Goal: Task Accomplishment & Management: Complete application form

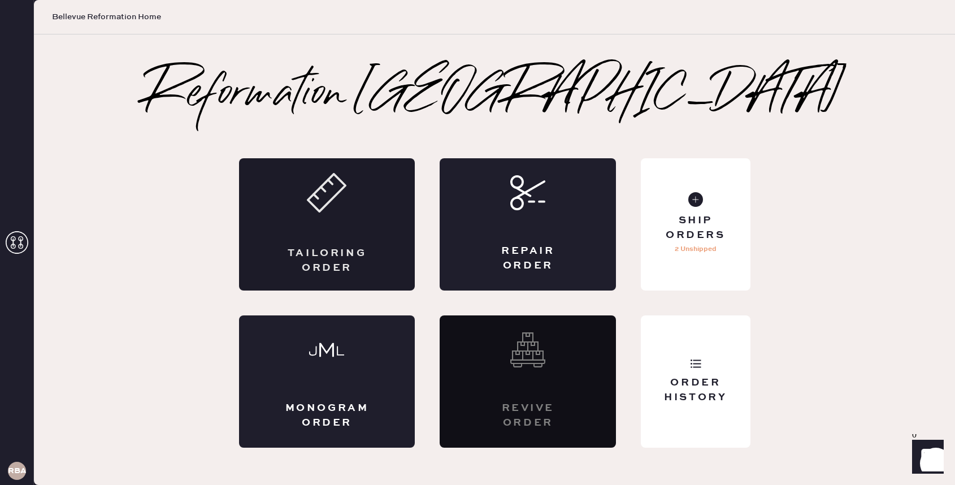
click at [358, 242] on div "Tailoring Order" at bounding box center [327, 224] width 176 height 132
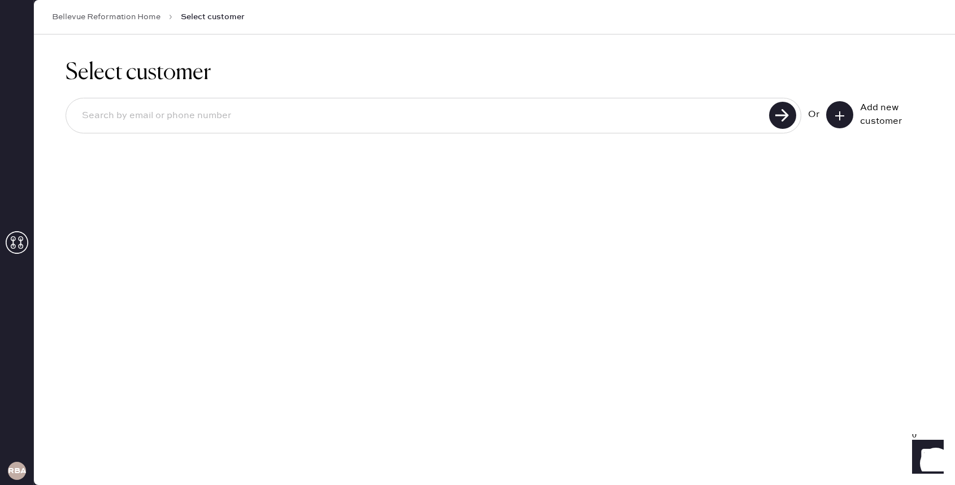
click at [417, 129] on div at bounding box center [434, 116] width 736 height 36
click at [406, 116] on input at bounding box center [419, 116] width 693 height 26
type input "[EMAIL_ADDRESS][DOMAIN_NAME]"
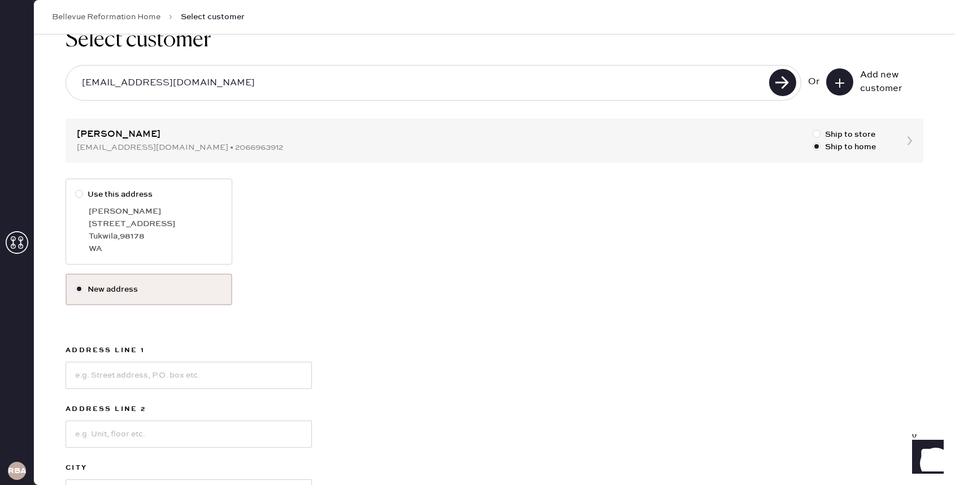
scroll to position [36, 0]
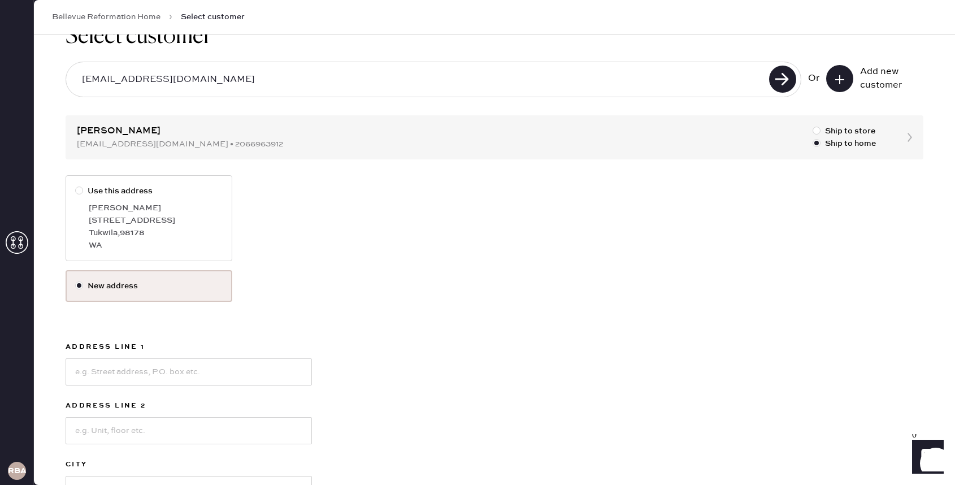
click at [170, 229] on div "Tukwila , 98178" at bounding box center [156, 233] width 134 height 12
click at [76, 185] on input "Use this address" at bounding box center [75, 185] width 1 height 1
radio input "true"
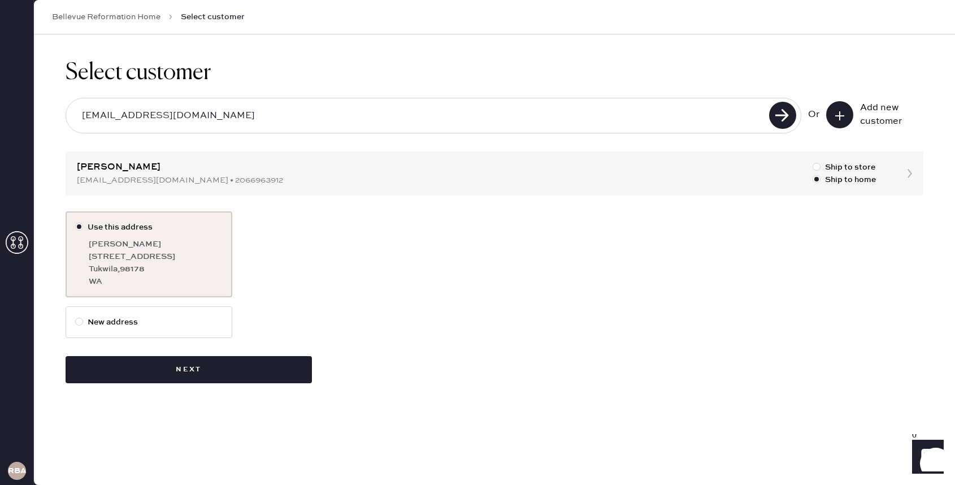
scroll to position [0, 0]
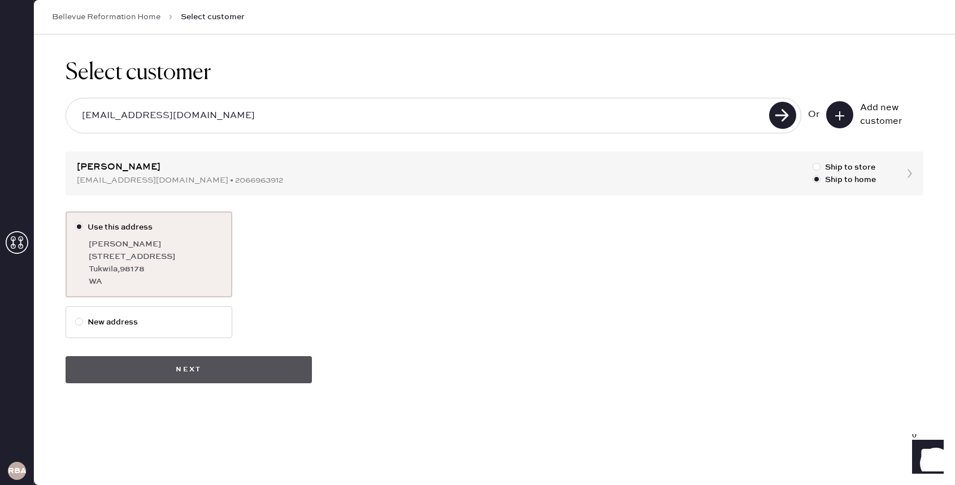
click at [217, 371] on button "Next" at bounding box center [189, 369] width 246 height 27
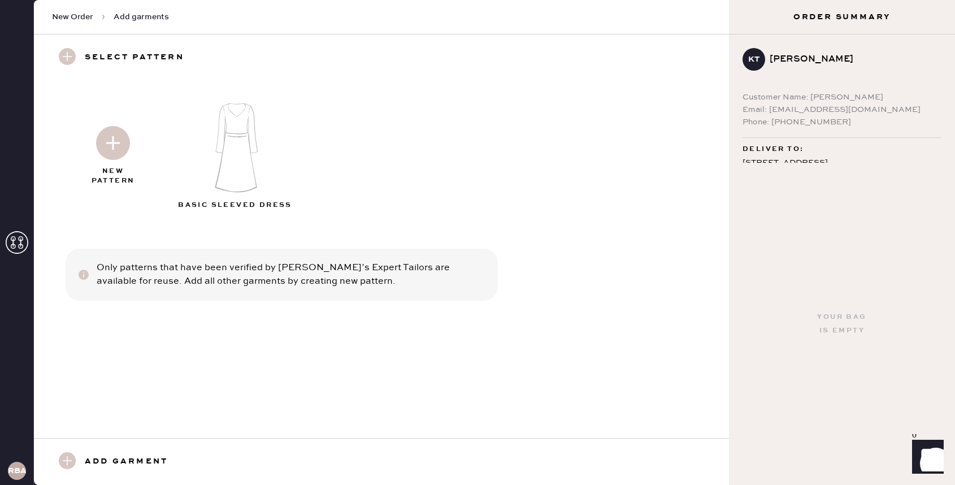
click at [121, 146] on img at bounding box center [113, 143] width 34 height 34
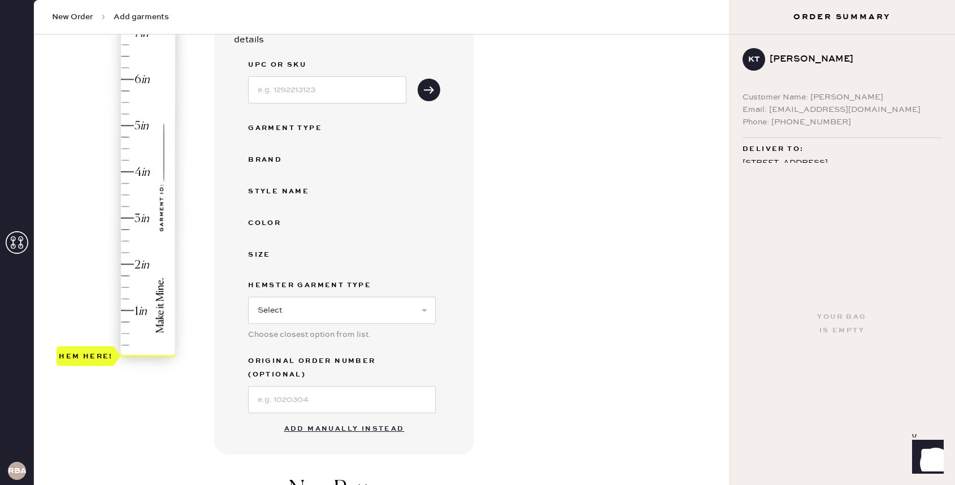
scroll to position [141, 0]
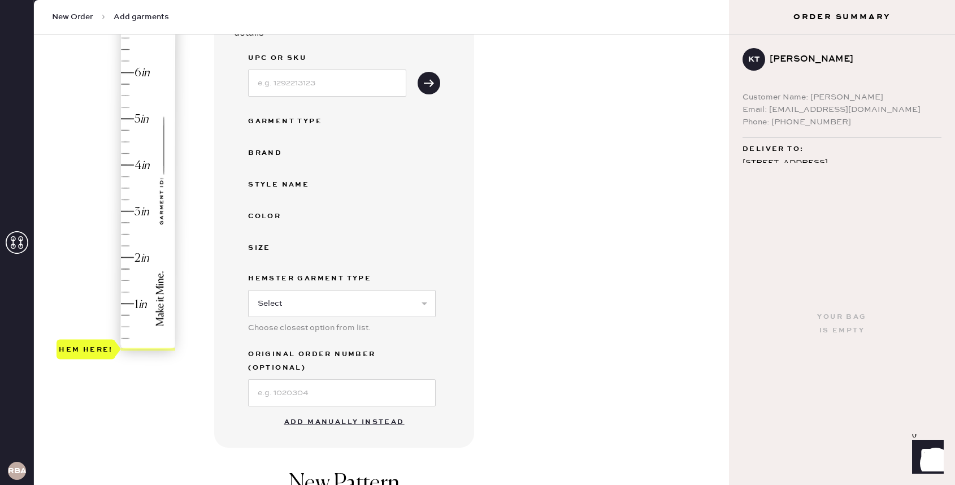
click at [316, 412] on button "Add manually instead" at bounding box center [344, 422] width 134 height 23
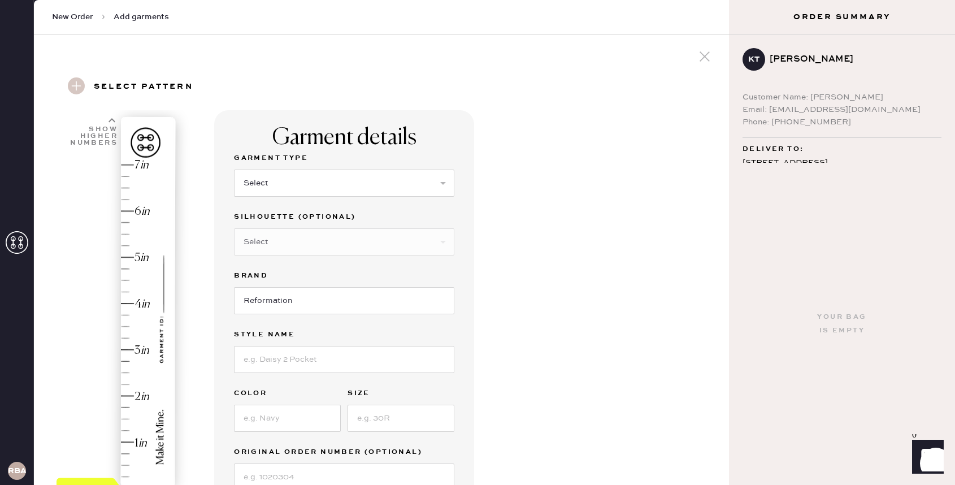
scroll to position [0, 0]
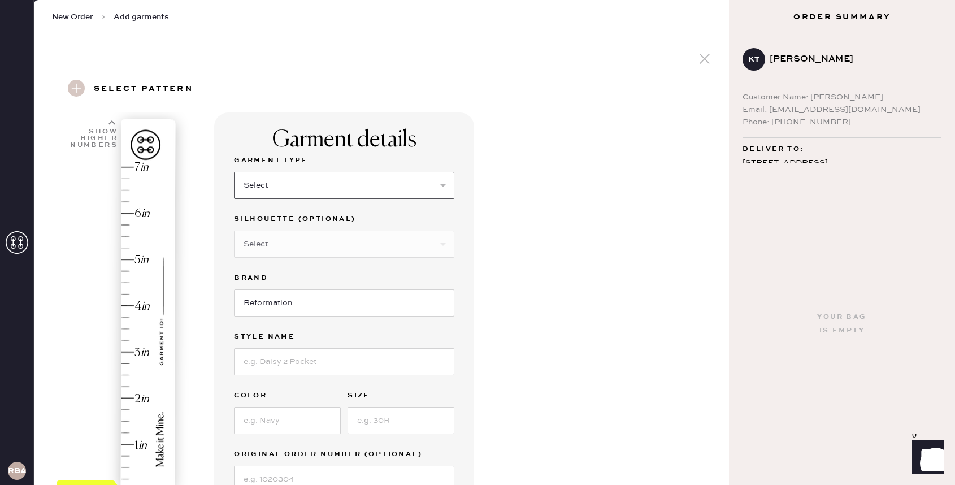
click at [347, 187] on select "Select Basic Skirt Jeans Leggings Pants Shorts Basic Sleeved Dress Basic Sleeve…" at bounding box center [344, 185] width 220 height 27
select select "14"
click at [234, 172] on select "Select Basic Skirt Jeans Leggings Pants Shorts Basic Sleeved Dress Basic Sleeve…" at bounding box center [344, 185] width 220 height 27
click at [345, 246] on select "Select Crop top Full Length Other" at bounding box center [344, 244] width 220 height 27
select select "71"
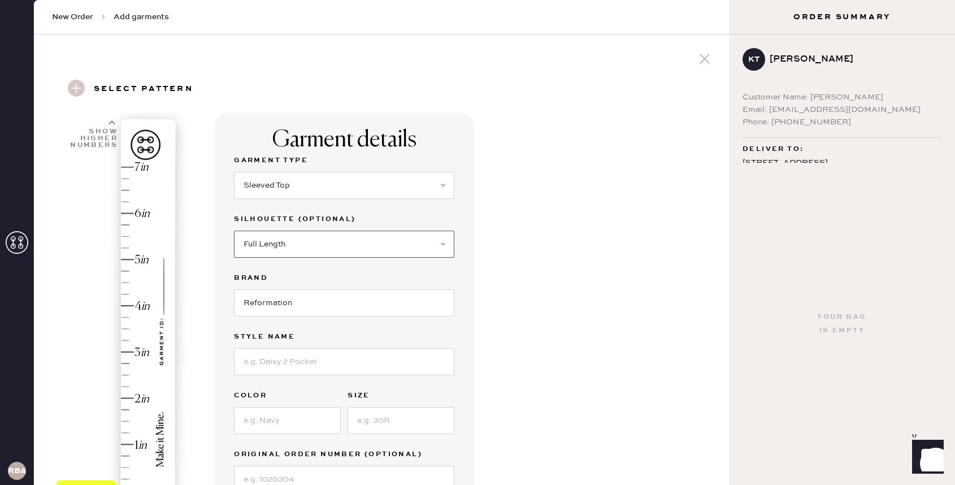
click at [234, 231] on select "Select Crop top Full Length Other" at bounding box center [344, 244] width 220 height 27
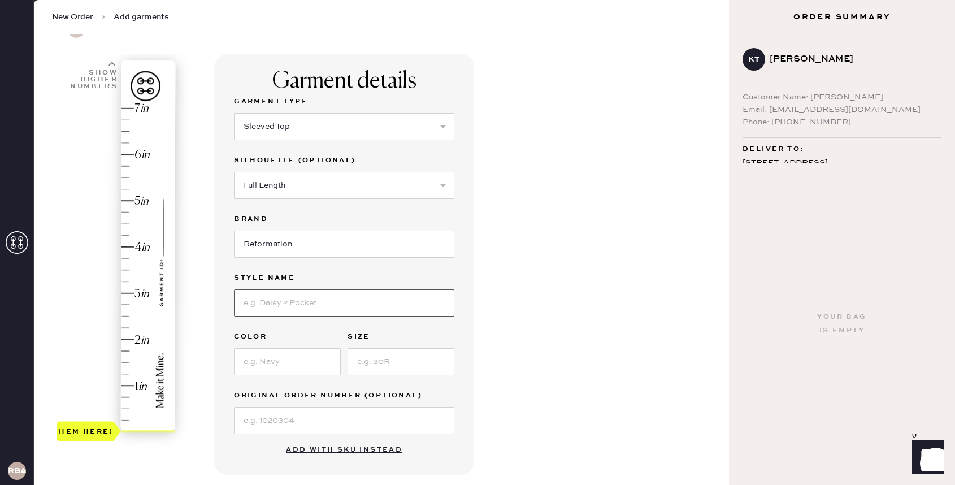
click at [329, 311] on input at bounding box center [344, 302] width 220 height 27
type input "Eternity Top"
click at [292, 367] on input at bounding box center [287, 361] width 107 height 27
type input "Mole"
click at [390, 360] on input at bounding box center [400, 361] width 107 height 27
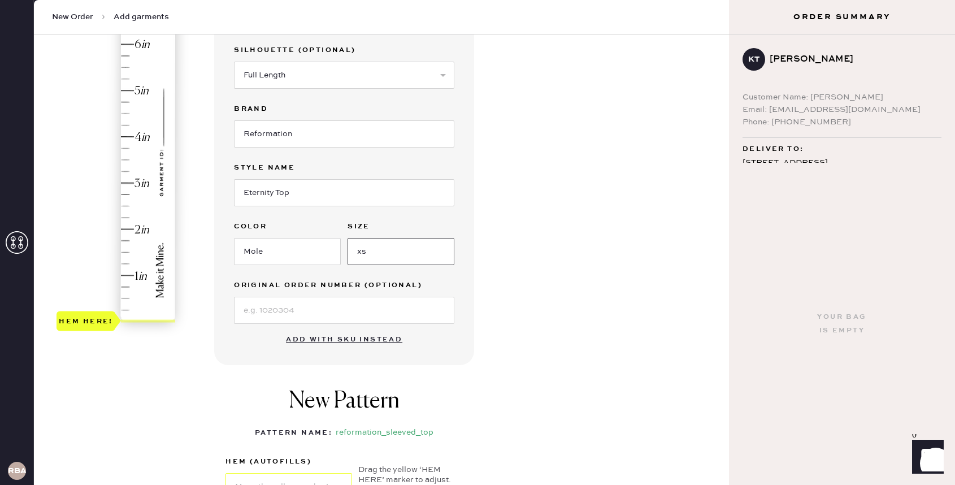
scroll to position [186, 0]
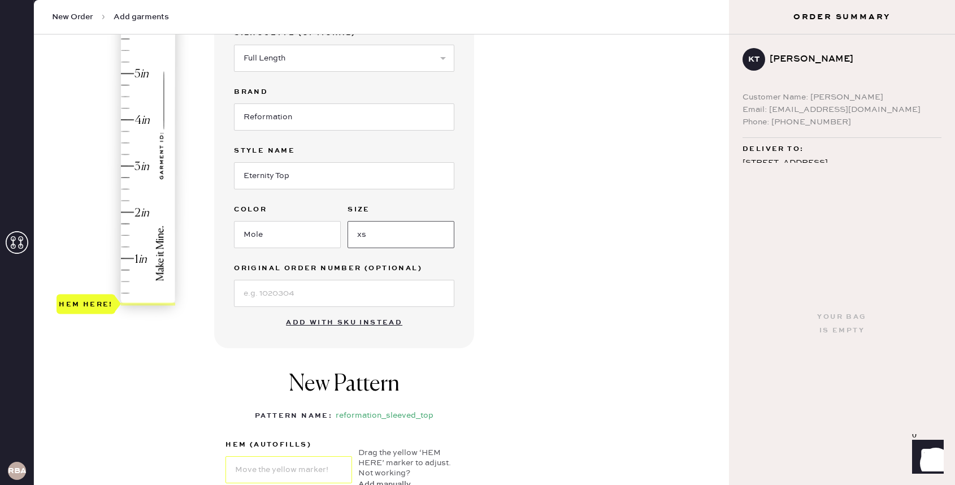
type input "xs"
type input "2.75"
click at [127, 179] on div "Hem here!" at bounding box center [116, 142] width 120 height 333
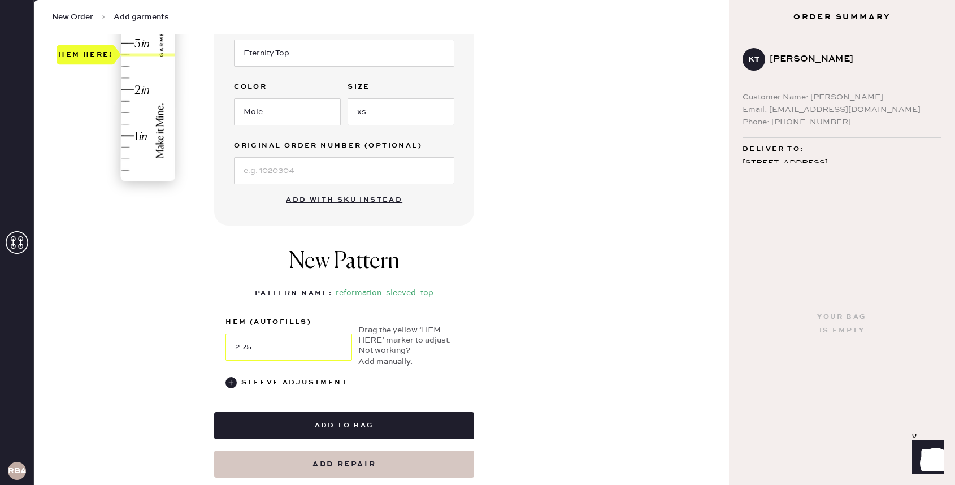
scroll to position [324, 0]
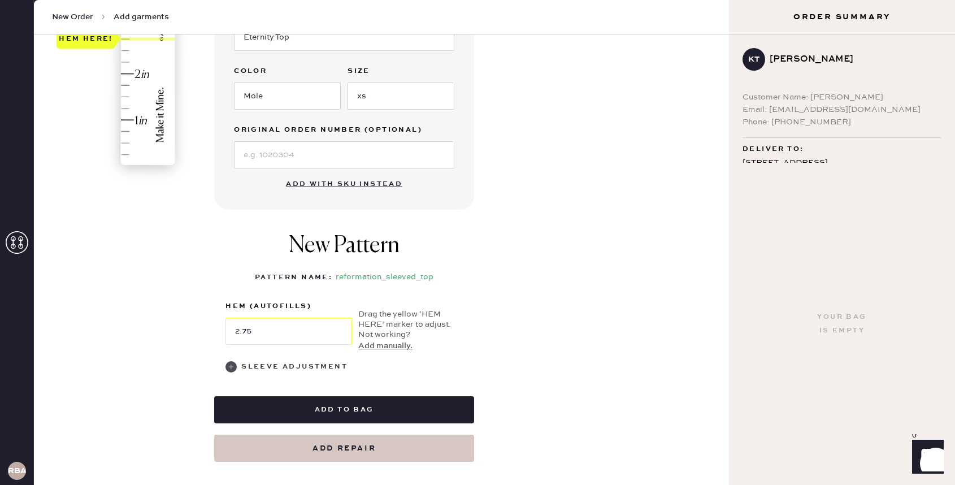
click at [263, 367] on div "Sleeve adjustment" at bounding box center [294, 367] width 106 height 14
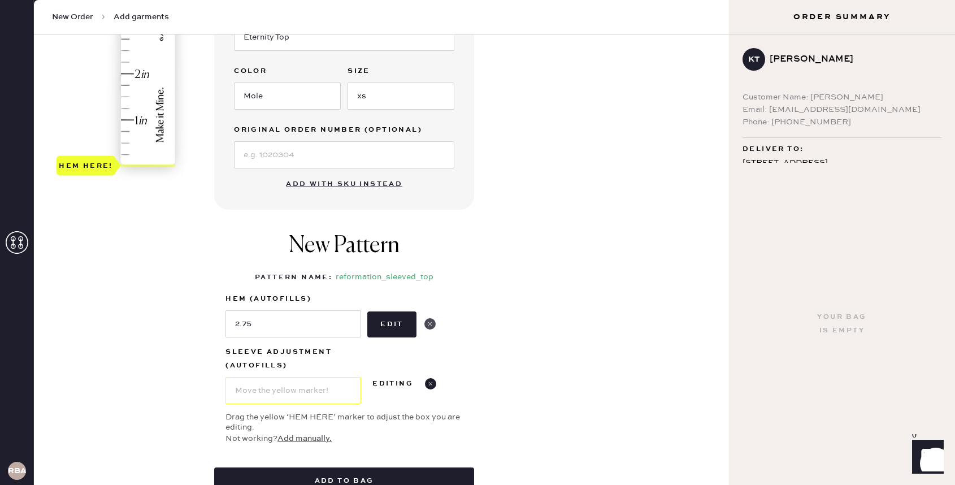
click at [433, 325] on use at bounding box center [429, 323] width 11 height 11
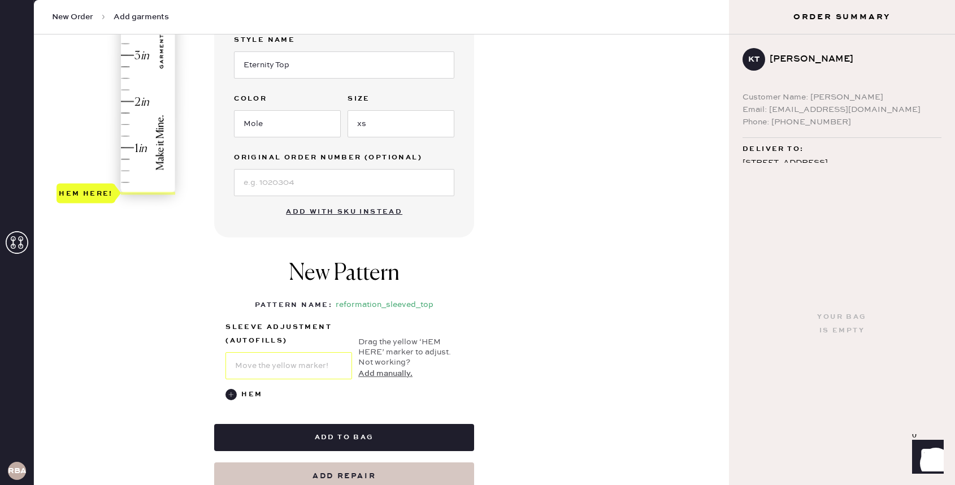
scroll to position [295, 0]
type input "2.75"
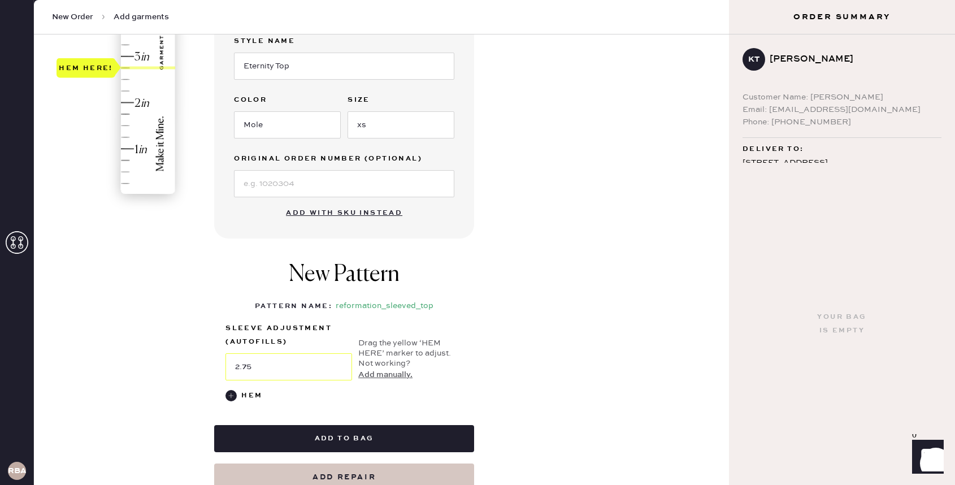
click at [126, 68] on div "Hem here!" at bounding box center [116, 33] width 120 height 333
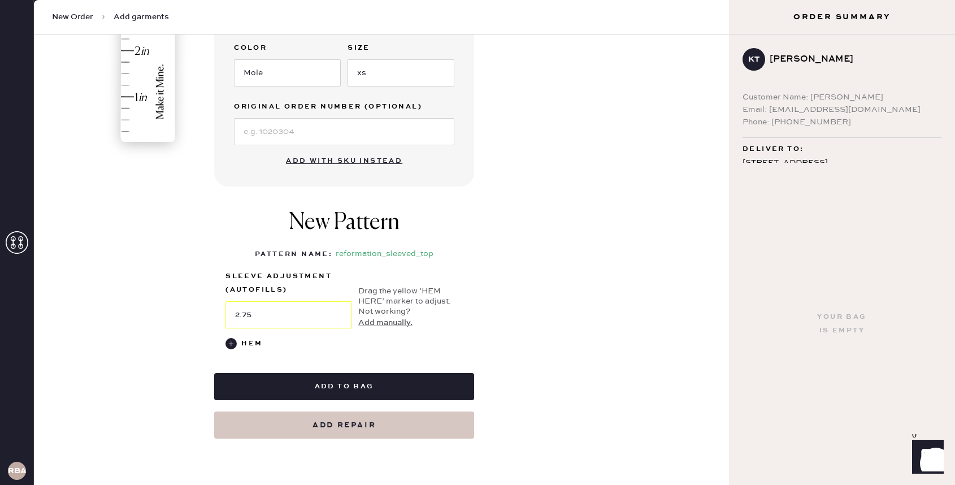
scroll to position [348, 0]
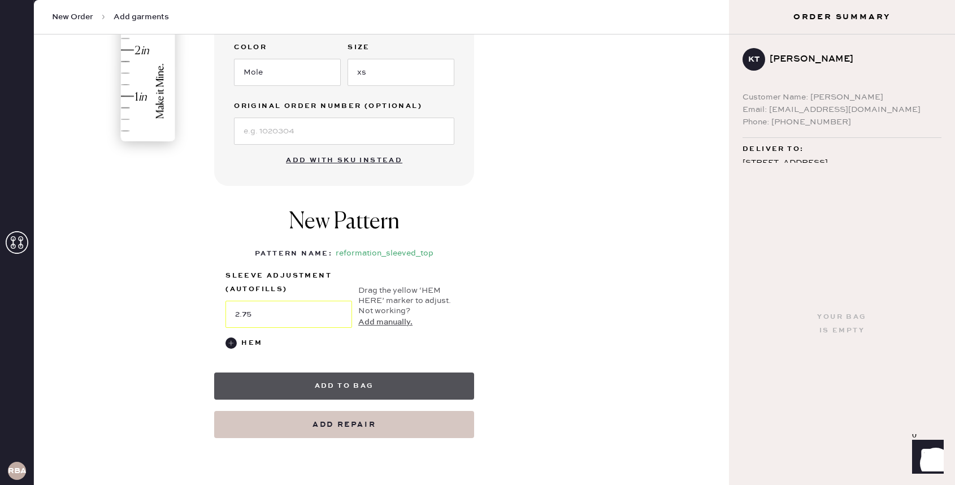
click at [328, 383] on button "Add to bag" at bounding box center [344, 385] width 260 height 27
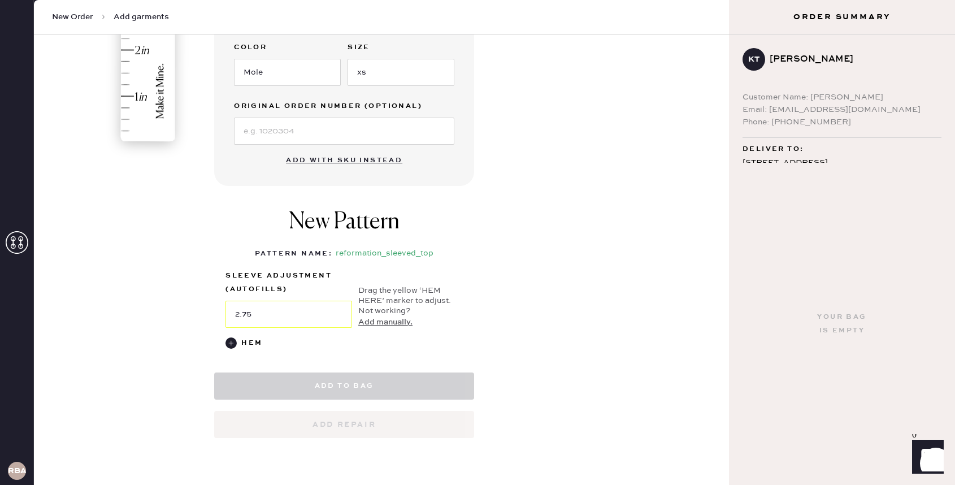
select select "14"
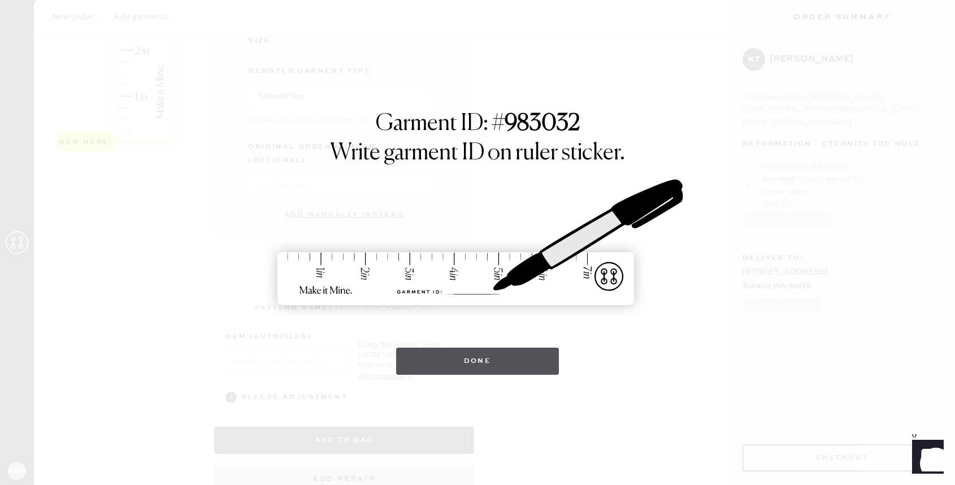
click at [490, 372] on button "Done" at bounding box center [477, 360] width 163 height 27
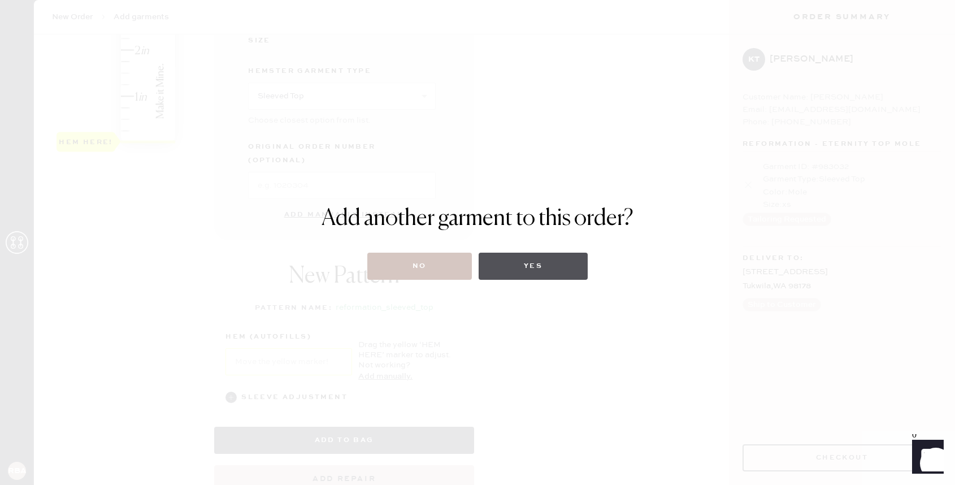
click at [545, 269] on button "Yes" at bounding box center [533, 266] width 109 height 27
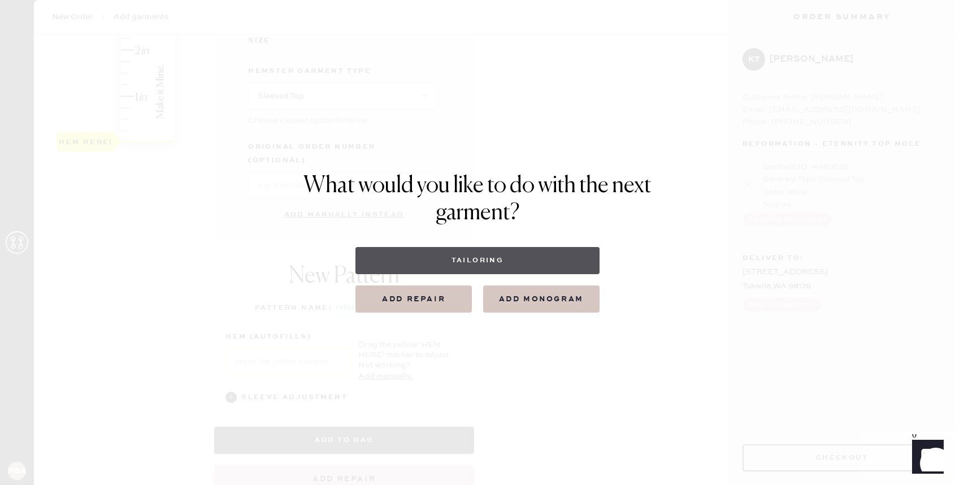
click at [533, 271] on button "Tailoring" at bounding box center [477, 260] width 244 height 27
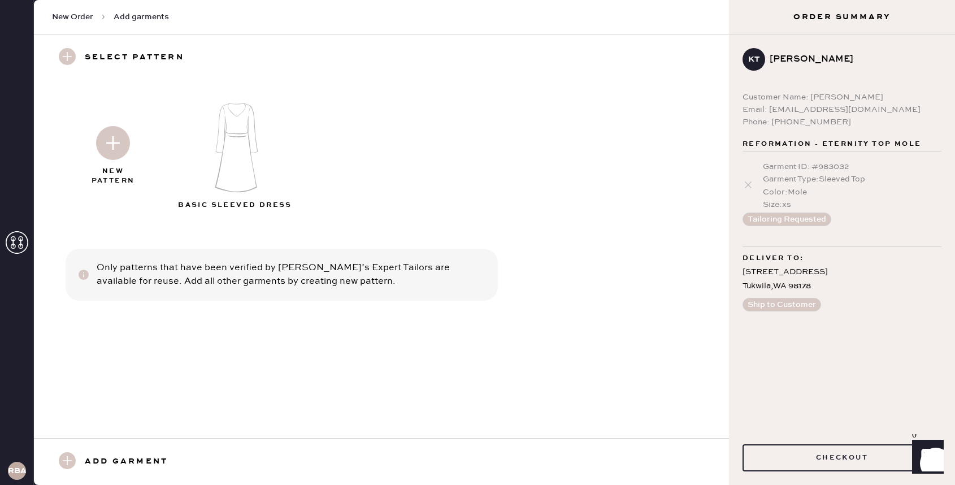
click at [113, 161] on div at bounding box center [113, 140] width 122 height 56
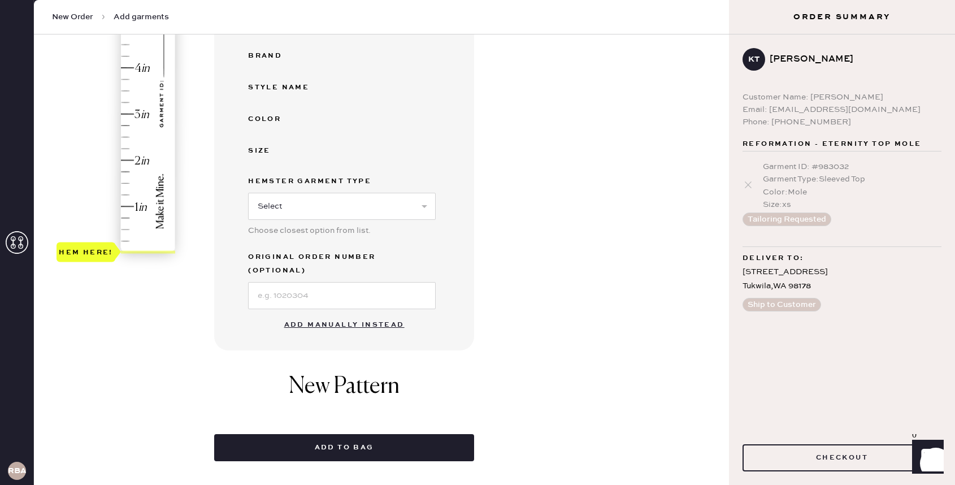
scroll to position [290, 0]
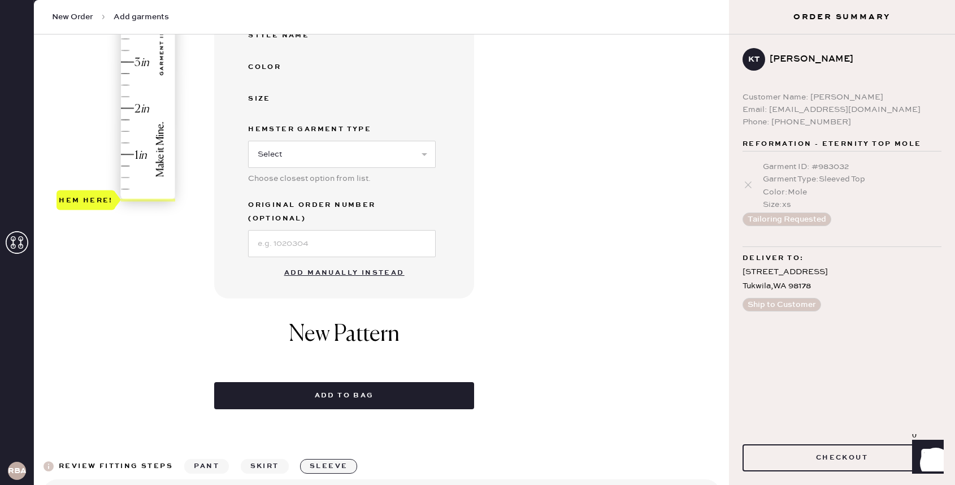
click at [316, 262] on button "Add manually instead" at bounding box center [344, 273] width 134 height 23
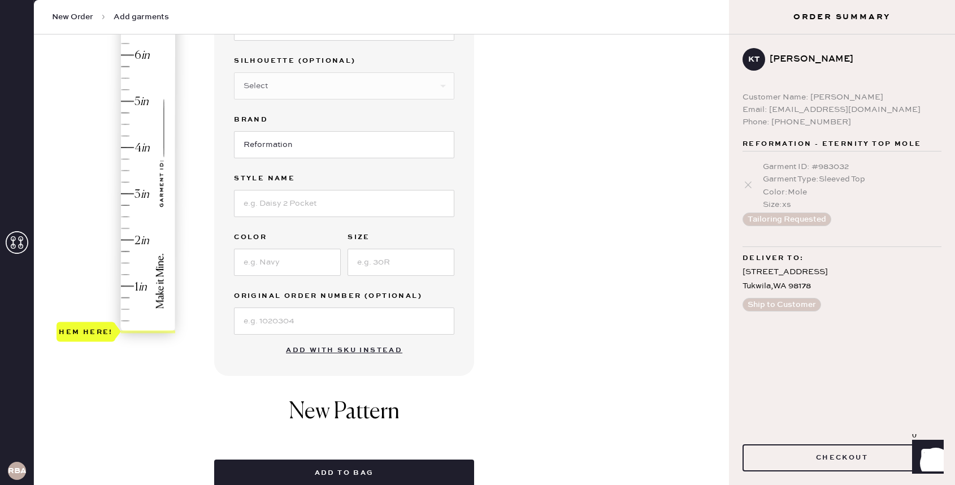
scroll to position [83, 0]
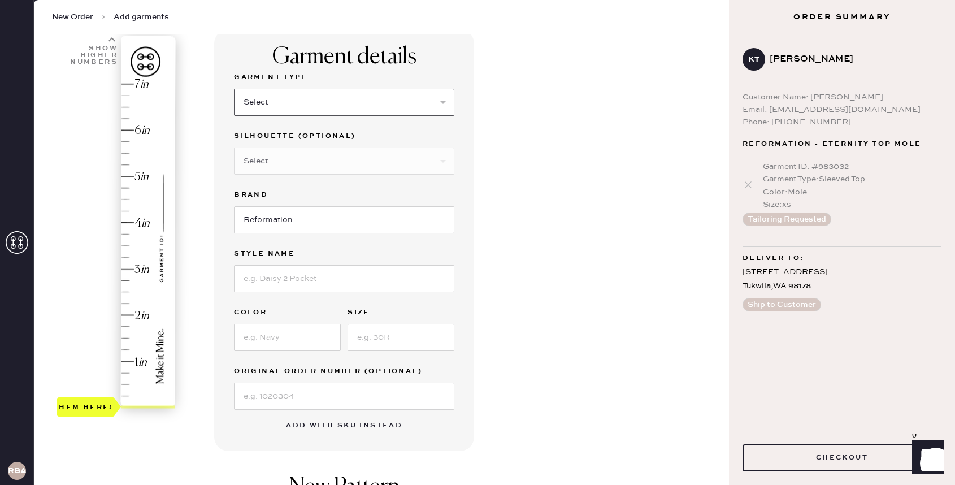
click at [310, 104] on select "Select Basic Skirt Jeans Leggings Pants Shorts Basic Sleeved Dress Basic Sleeve…" at bounding box center [344, 102] width 220 height 27
select select "4"
click at [234, 89] on select "Select Basic Skirt Jeans Leggings Pants Shorts Basic Sleeved Dress Basic Sleeve…" at bounding box center [344, 102] width 220 height 27
click at [315, 165] on select "Select Other" at bounding box center [344, 160] width 220 height 27
select select "13"
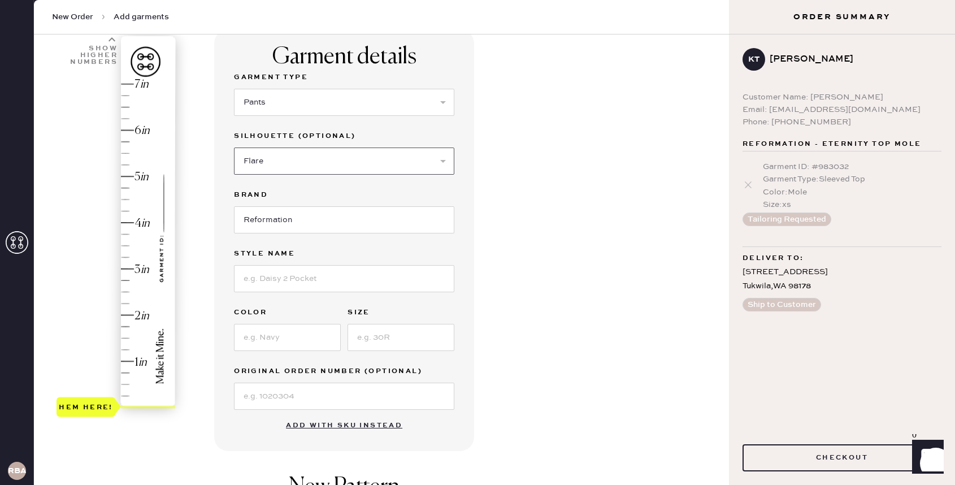
click at [234, 147] on select "Select Joggers Shorts Cropped Flare Boot Cut Straight Skinny Other" at bounding box center [344, 160] width 220 height 27
click at [280, 284] on input at bounding box center [344, 278] width 220 height 27
type input "Vida Low Rise"
click at [275, 342] on input at bounding box center [287, 337] width 107 height 27
type input "Mole"
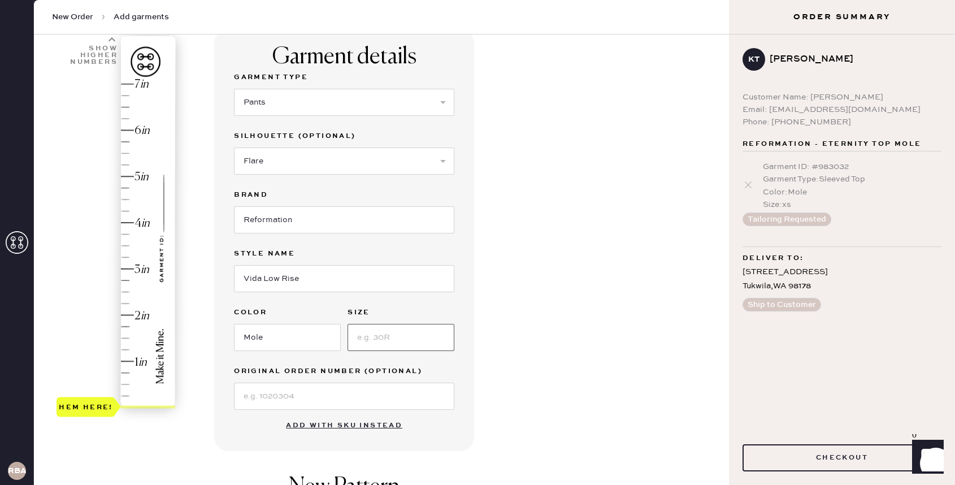
click at [381, 338] on input at bounding box center [400, 337] width 107 height 27
type input "O"
type input "o"
type input ")"
type input "0p"
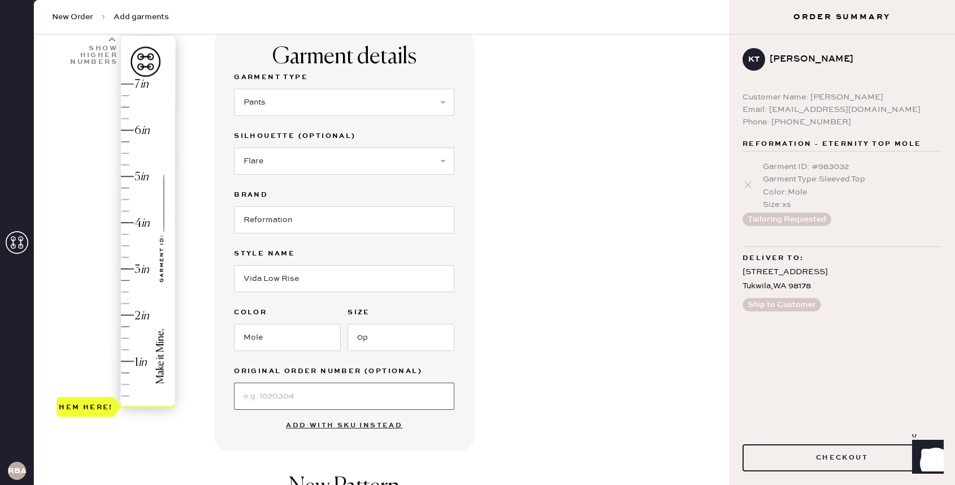
click at [282, 399] on input at bounding box center [344, 395] width 220 height 27
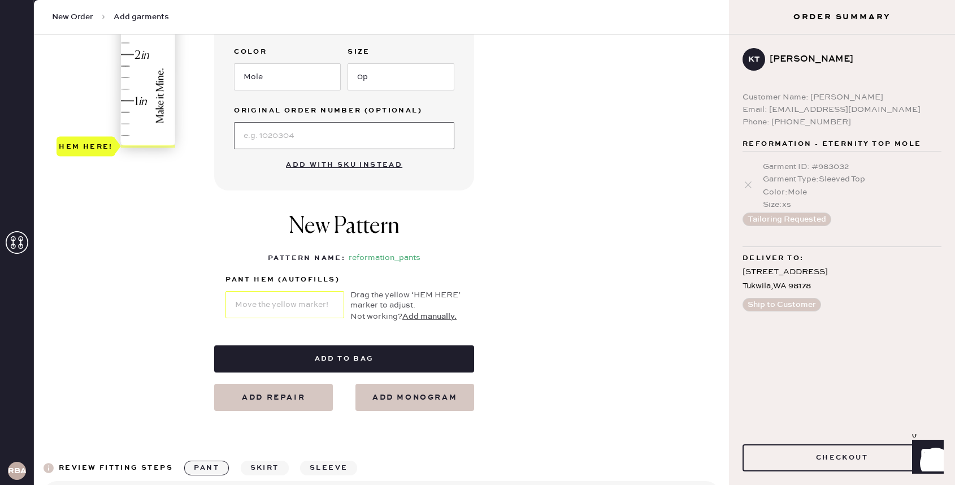
scroll to position [314, 0]
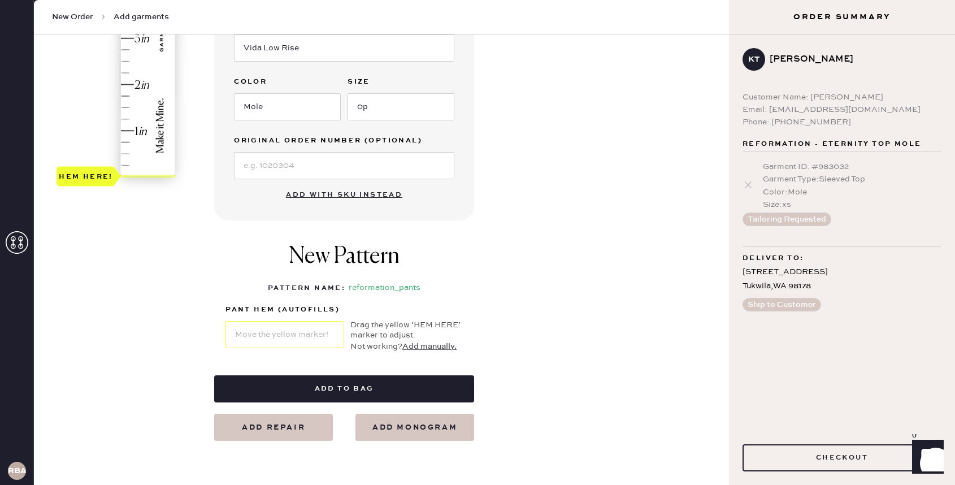
type input "1.75"
click at [129, 96] on div "Hem here!" at bounding box center [116, 15] width 120 height 333
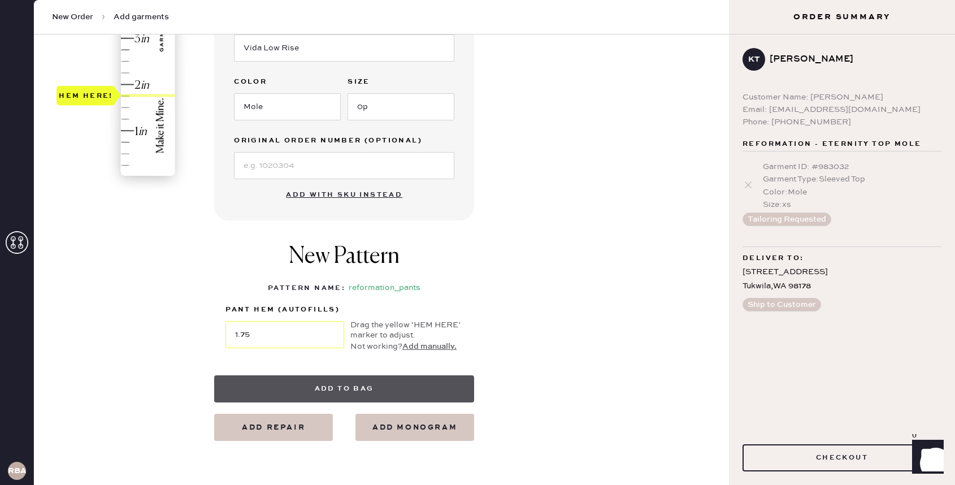
click at [397, 389] on button "Add to bag" at bounding box center [344, 388] width 260 height 27
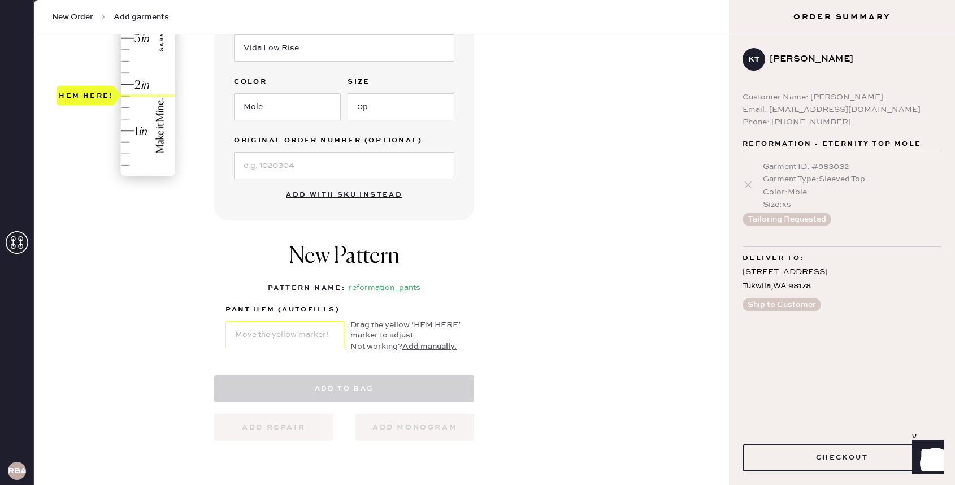
select select "4"
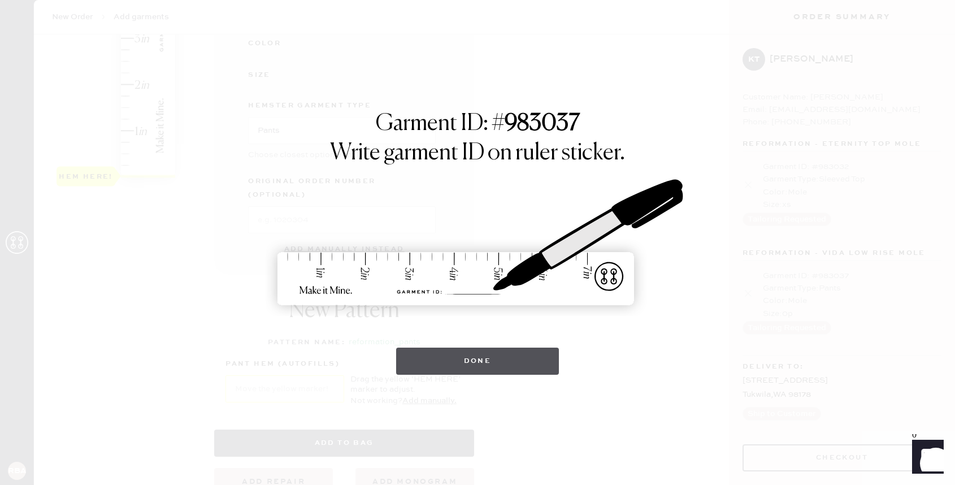
click at [498, 367] on button "Done" at bounding box center [477, 360] width 163 height 27
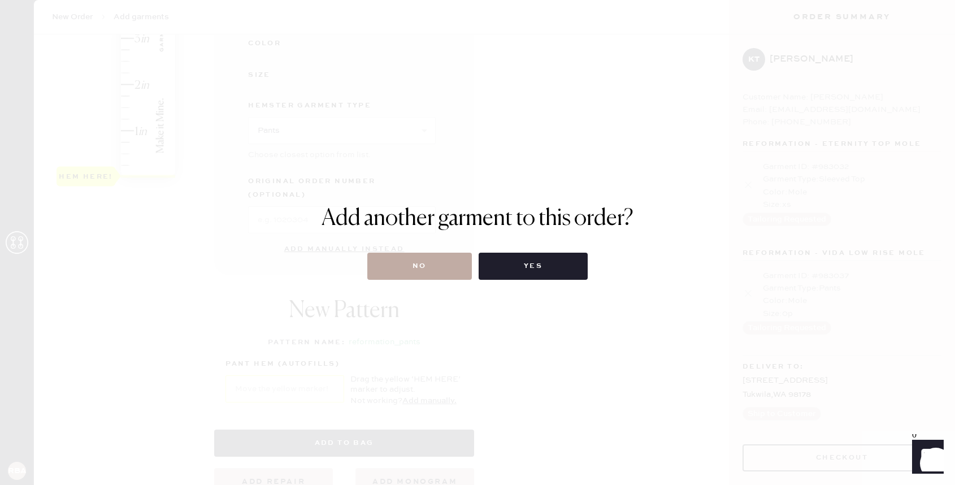
click at [460, 262] on button "No" at bounding box center [419, 266] width 105 height 27
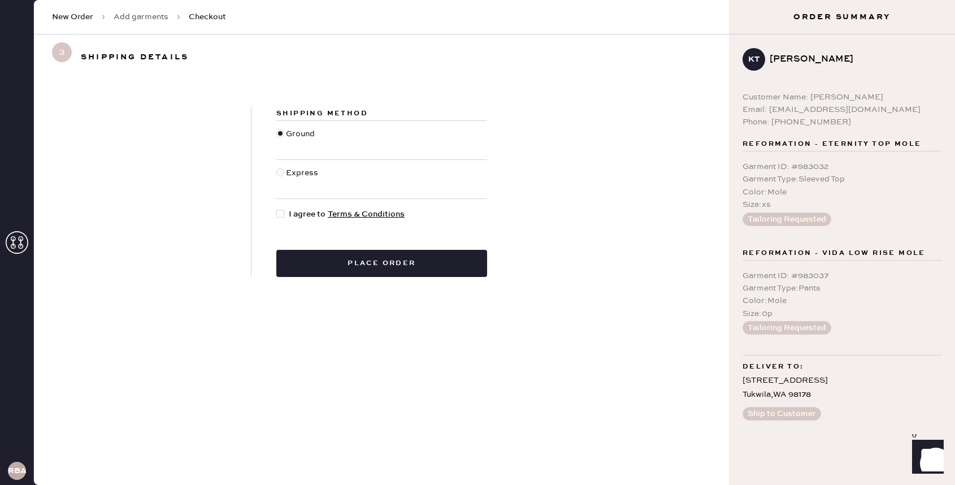
click at [312, 215] on span "I agree to Terms & Conditions" at bounding box center [347, 214] width 116 height 12
click at [277, 208] on input "I agree to Terms & Conditions" at bounding box center [276, 208] width 1 height 1
checkbox input "true"
click at [344, 254] on button "Place order" at bounding box center [381, 263] width 211 height 27
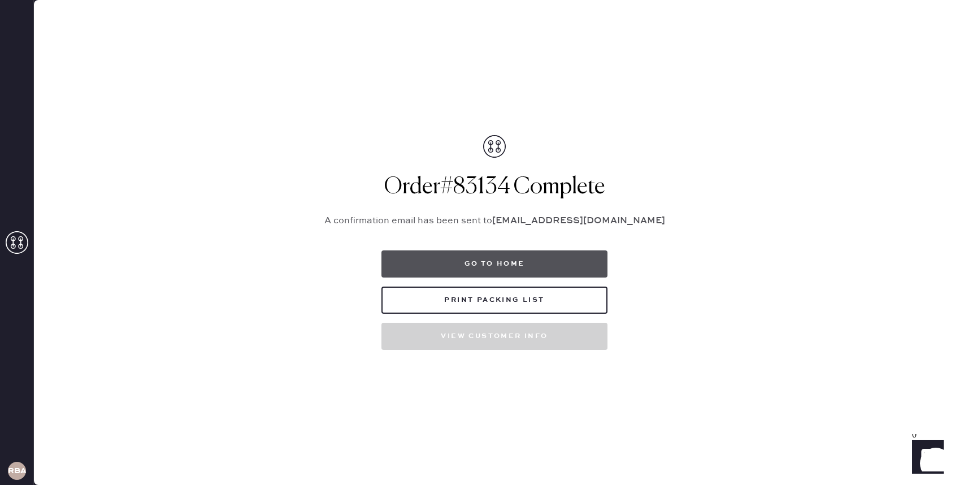
click at [465, 259] on button "Go to home" at bounding box center [494, 263] width 226 height 27
